Goal: Task Accomplishment & Management: Use online tool/utility

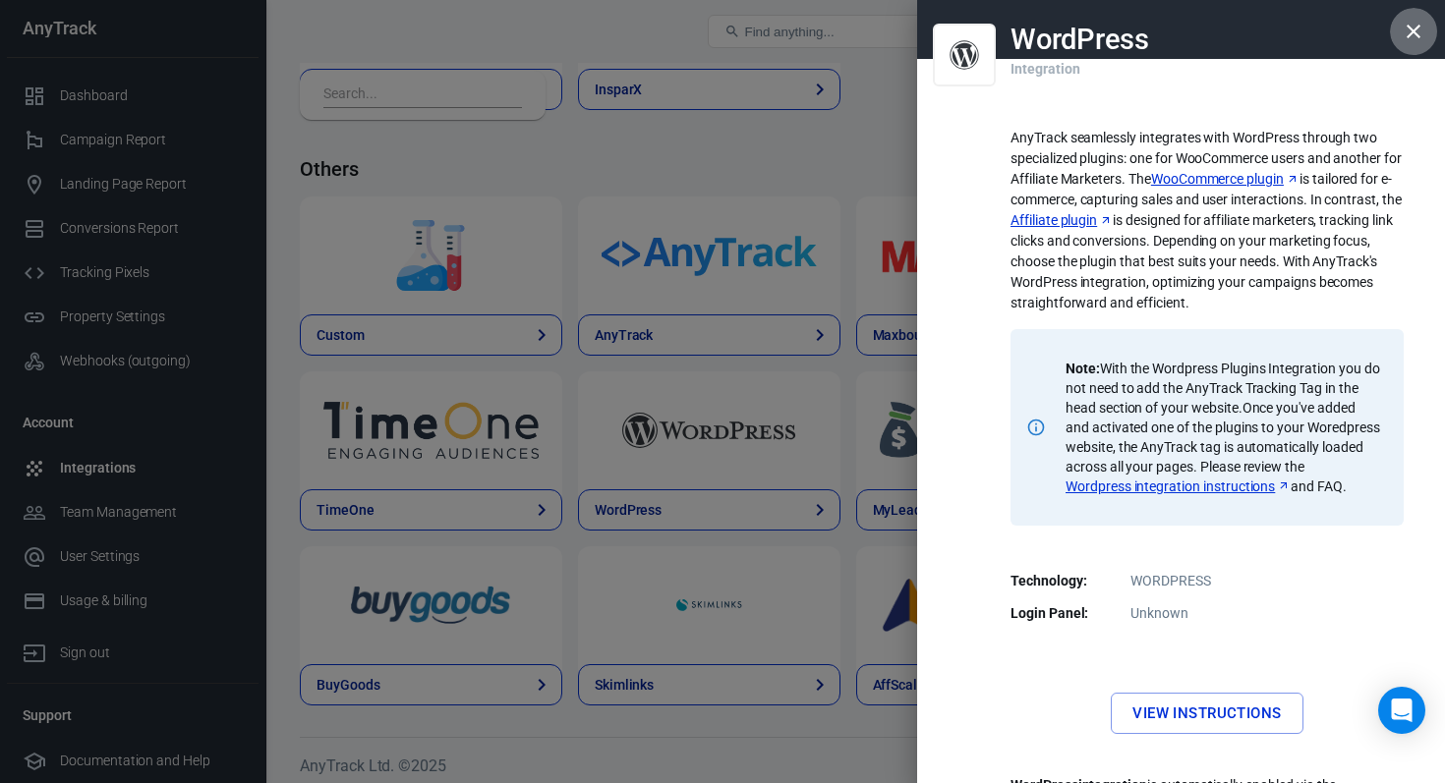
click at [1402, 27] on icon "button" at bounding box center [1414, 32] width 24 height 24
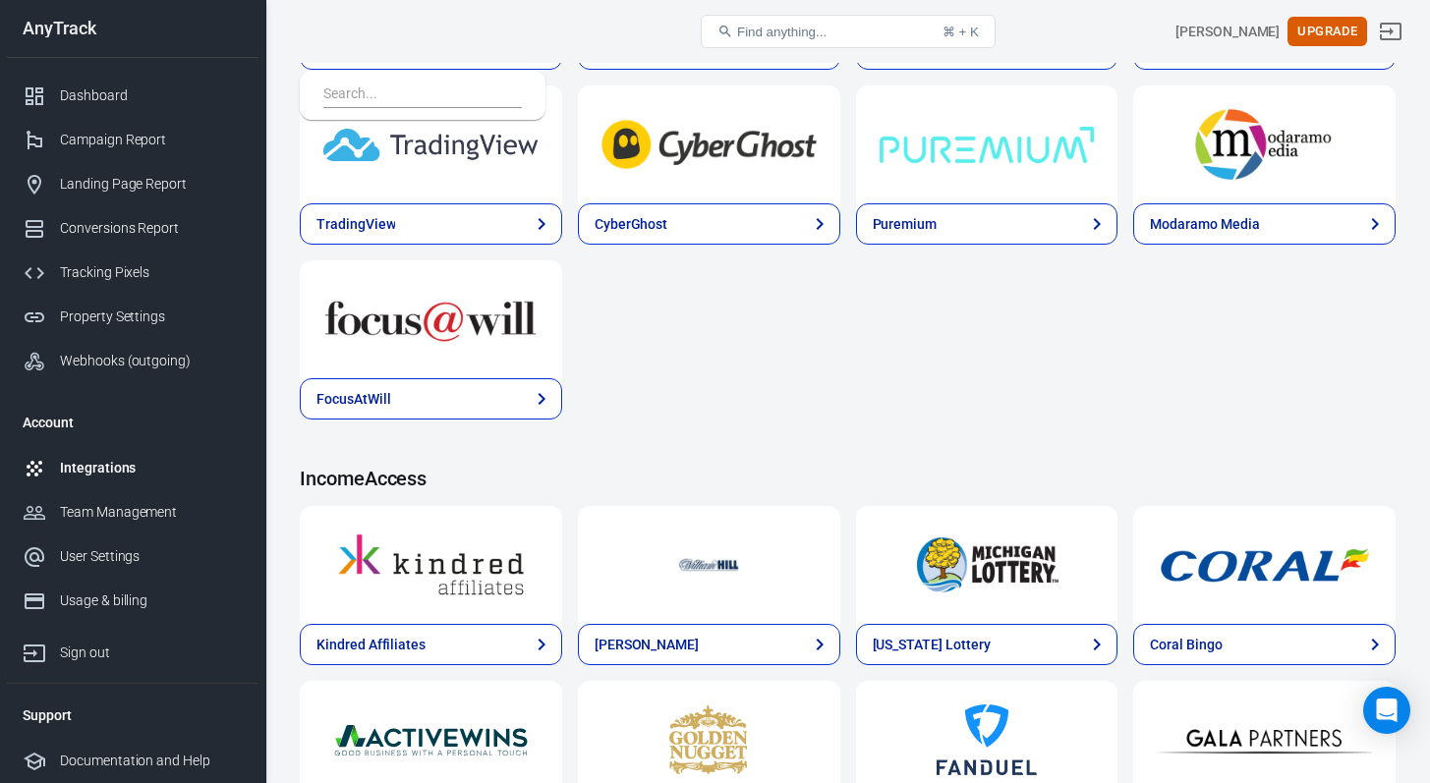
scroll to position [2867, 0]
click at [81, 94] on div "Dashboard" at bounding box center [151, 96] width 183 height 21
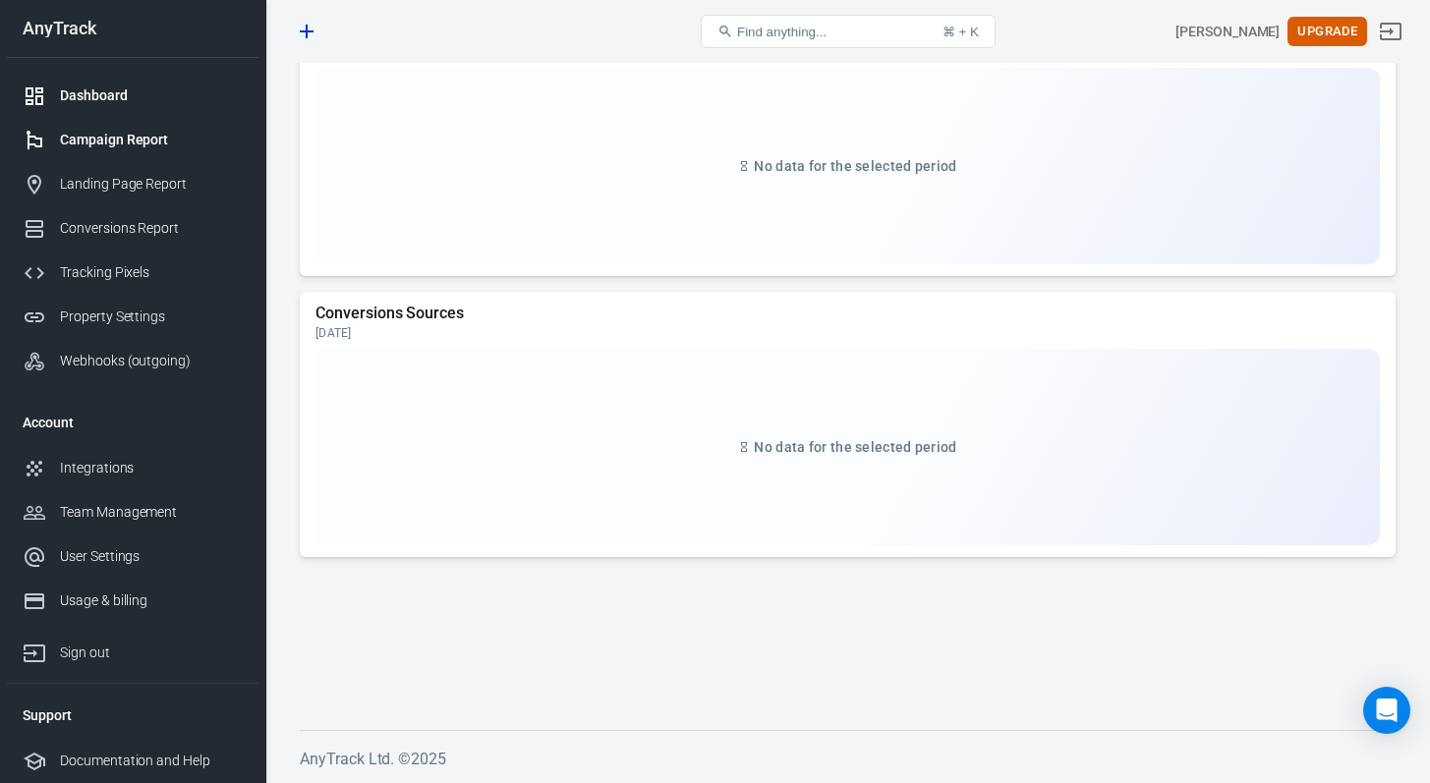
click at [78, 135] on div "Campaign Report" at bounding box center [151, 140] width 183 height 21
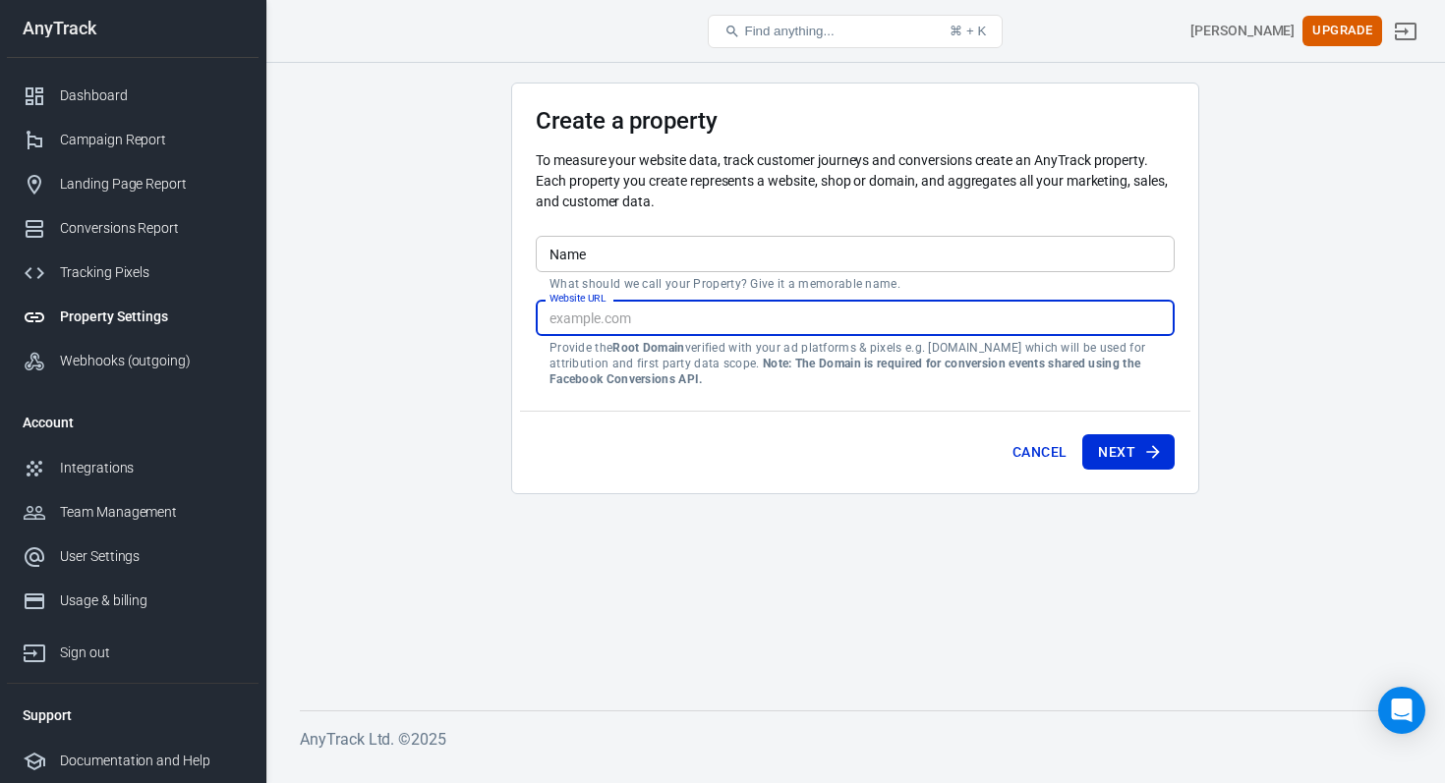
click at [612, 321] on input "Website URL" at bounding box center [855, 318] width 639 height 36
